Goal: Transaction & Acquisition: Register for event/course

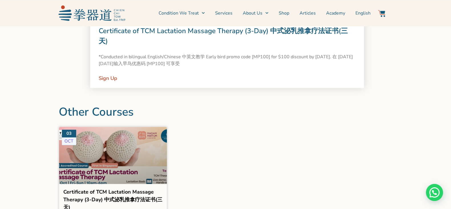
scroll to position [534, 0]
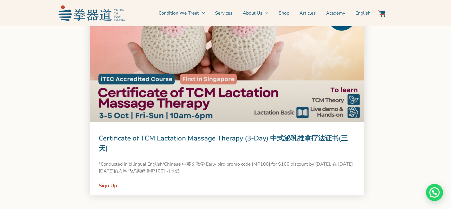
click at [271, 62] on link at bounding box center [227, 66] width 274 height 109
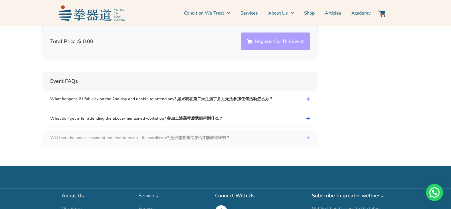
scroll to position [1908, 0]
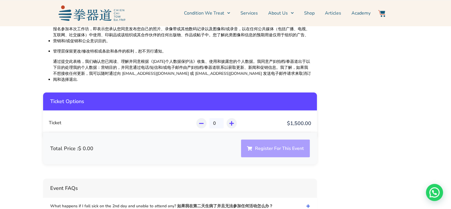
click at [234, 118] on div at bounding box center [231, 123] width 10 height 10
type input "1"
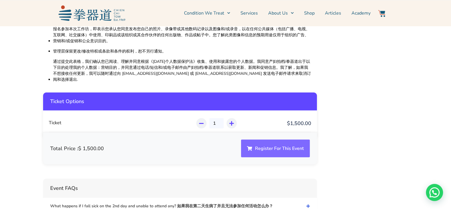
click at [264, 139] on button "Register For This Event" at bounding box center [275, 148] width 69 height 18
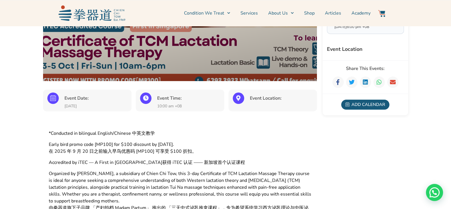
scroll to position [214, 0]
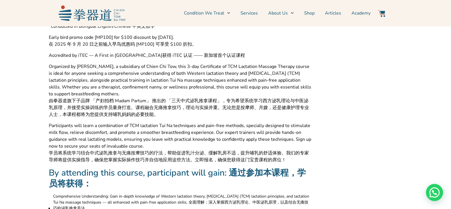
click at [184, 108] on span "由拳器道旗下子品牌 「产妇拍档 Madam Partum」 推出的 「三天中式泌乳推拿课程」，专为希望系统学习西方泌乳理论与中医泌乳原理，并接受实操训练的学员…" at bounding box center [180, 107] width 262 height 21
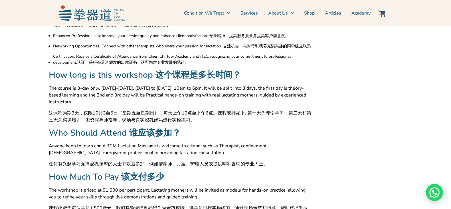
scroll to position [0, 0]
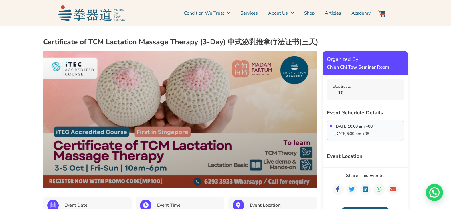
click at [316, 38] on h2 "Certificate of TCM Lactation Massage Therapy (3-Day) 中式泌乳推拿疗法证书(三天)" at bounding box center [225, 41] width 365 height 9
click at [358, 9] on link "Academy" at bounding box center [360, 13] width 19 height 14
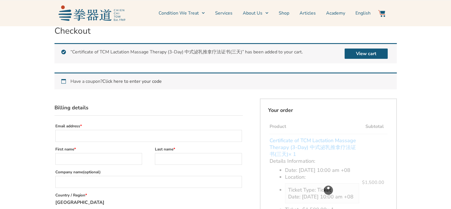
click at [143, 82] on link "Click here to enter your code" at bounding box center [131, 81] width 59 height 6
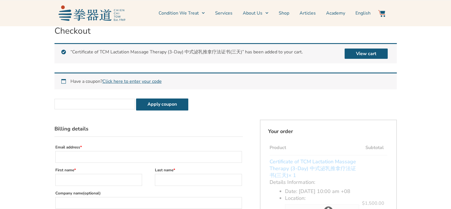
click at [103, 105] on input "Coupon:" at bounding box center [94, 104] width 80 height 11
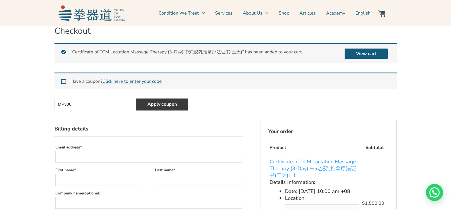
type input "MP300"
click at [160, 100] on button "Apply coupon" at bounding box center [162, 104] width 52 height 12
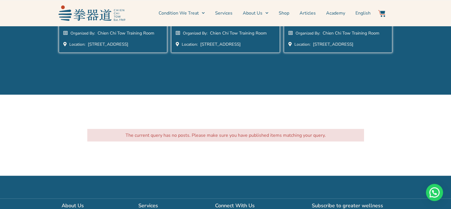
scroll to position [1282, 0]
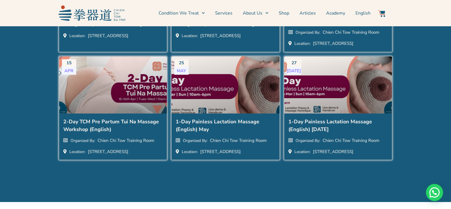
click at [232, 111] on div at bounding box center [225, 89] width 119 height 72
